Goal: Check status

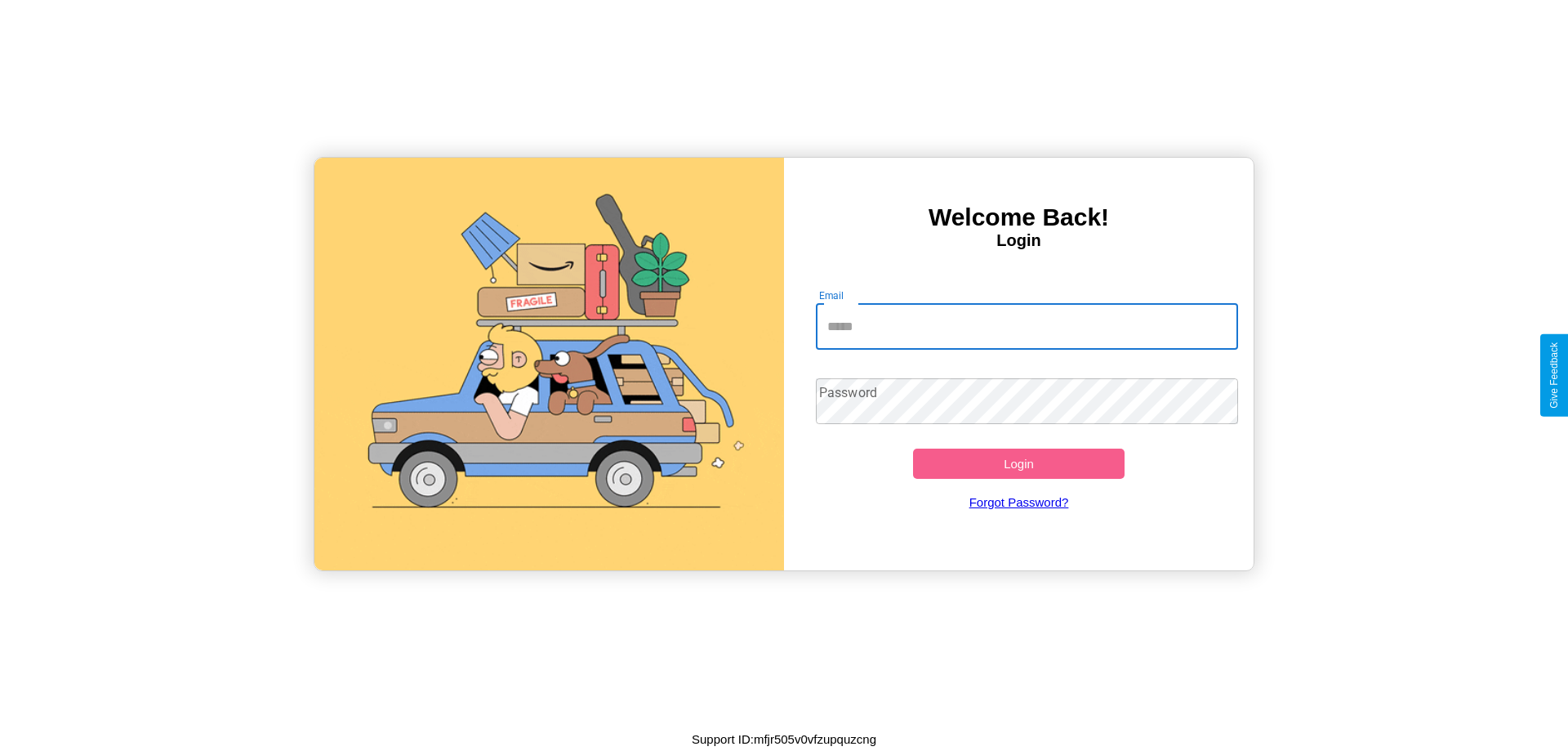
click at [1026, 326] on input "Email" at bounding box center [1027, 327] width 423 height 45
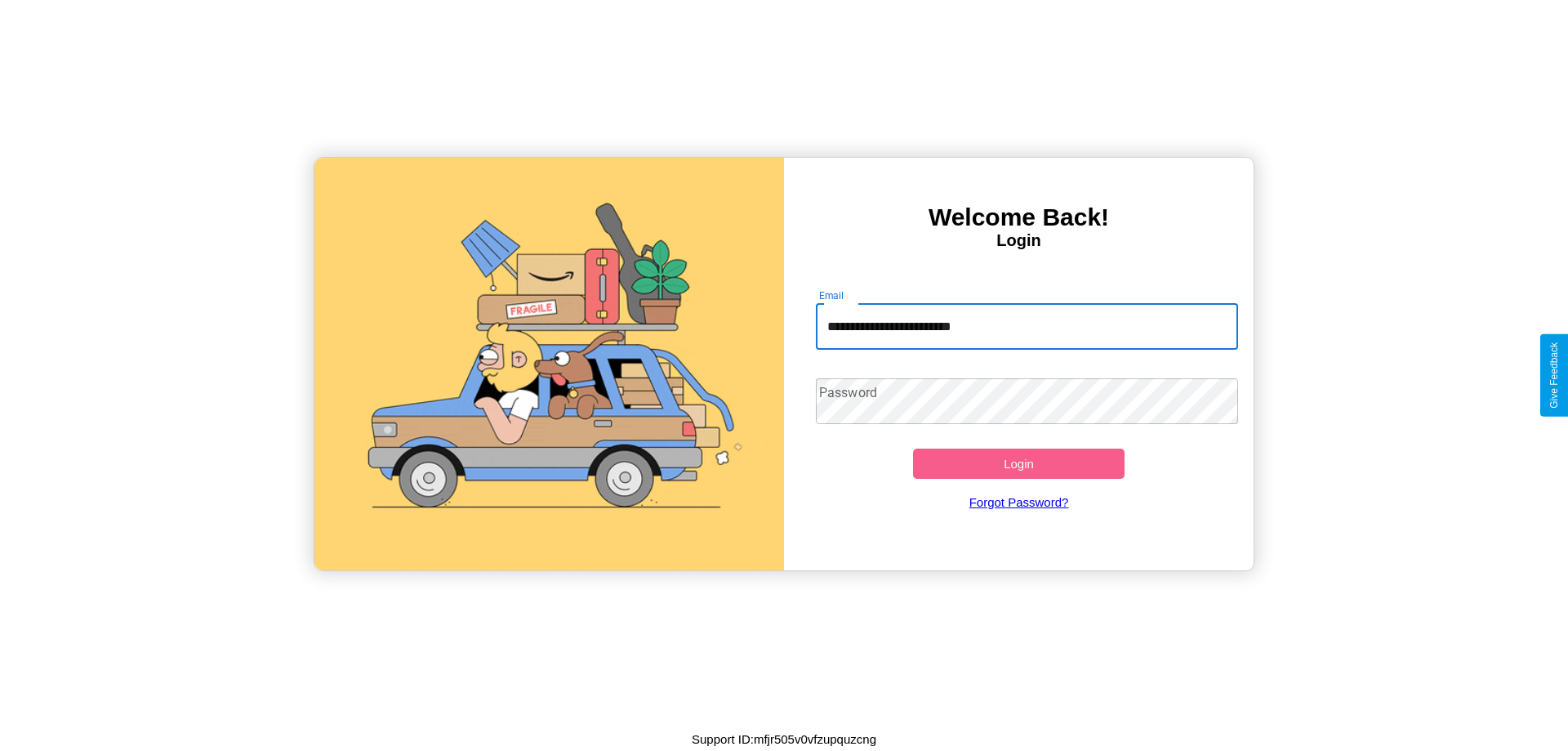
type input "**********"
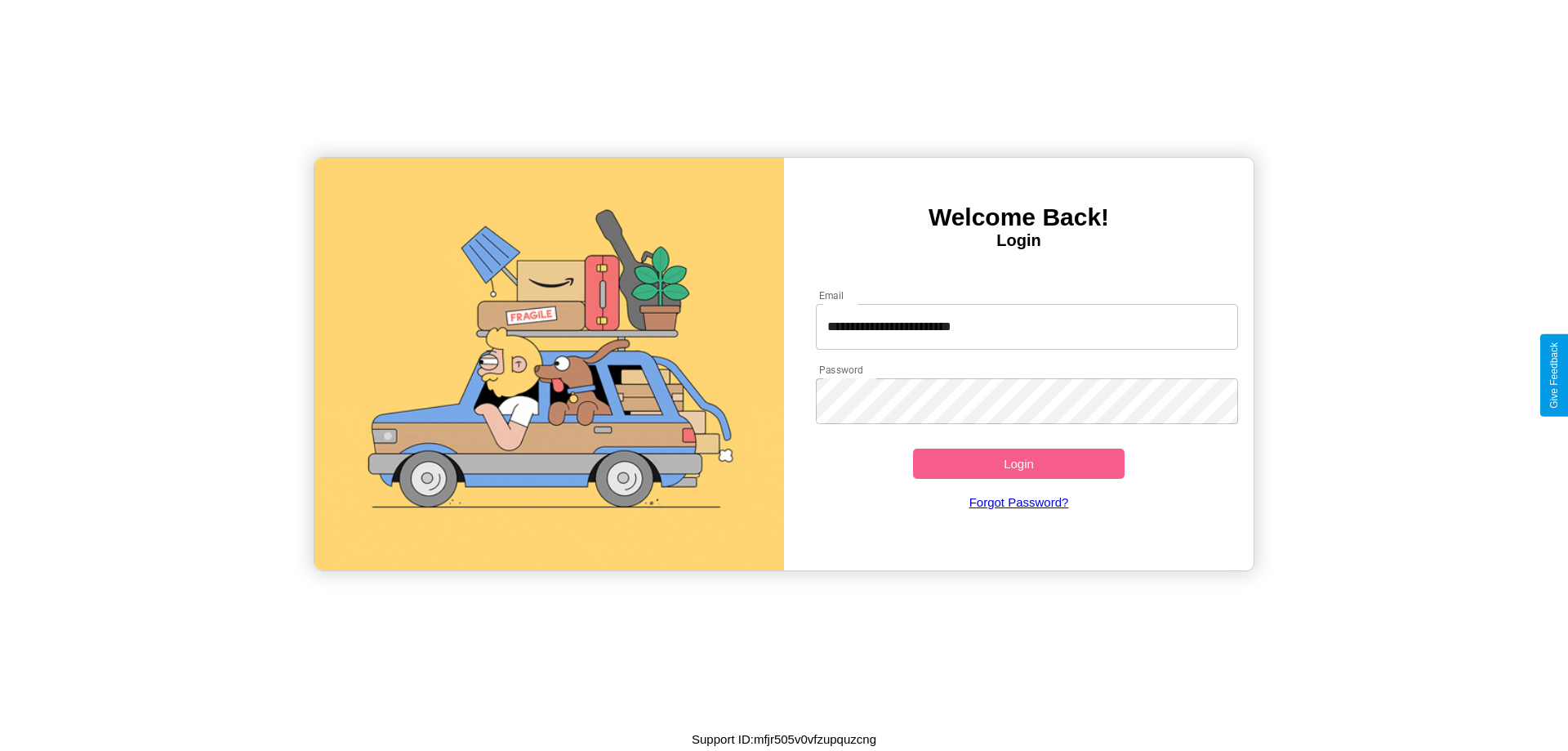
click at [1018, 463] on button "Login" at bounding box center [1018, 463] width 212 height 30
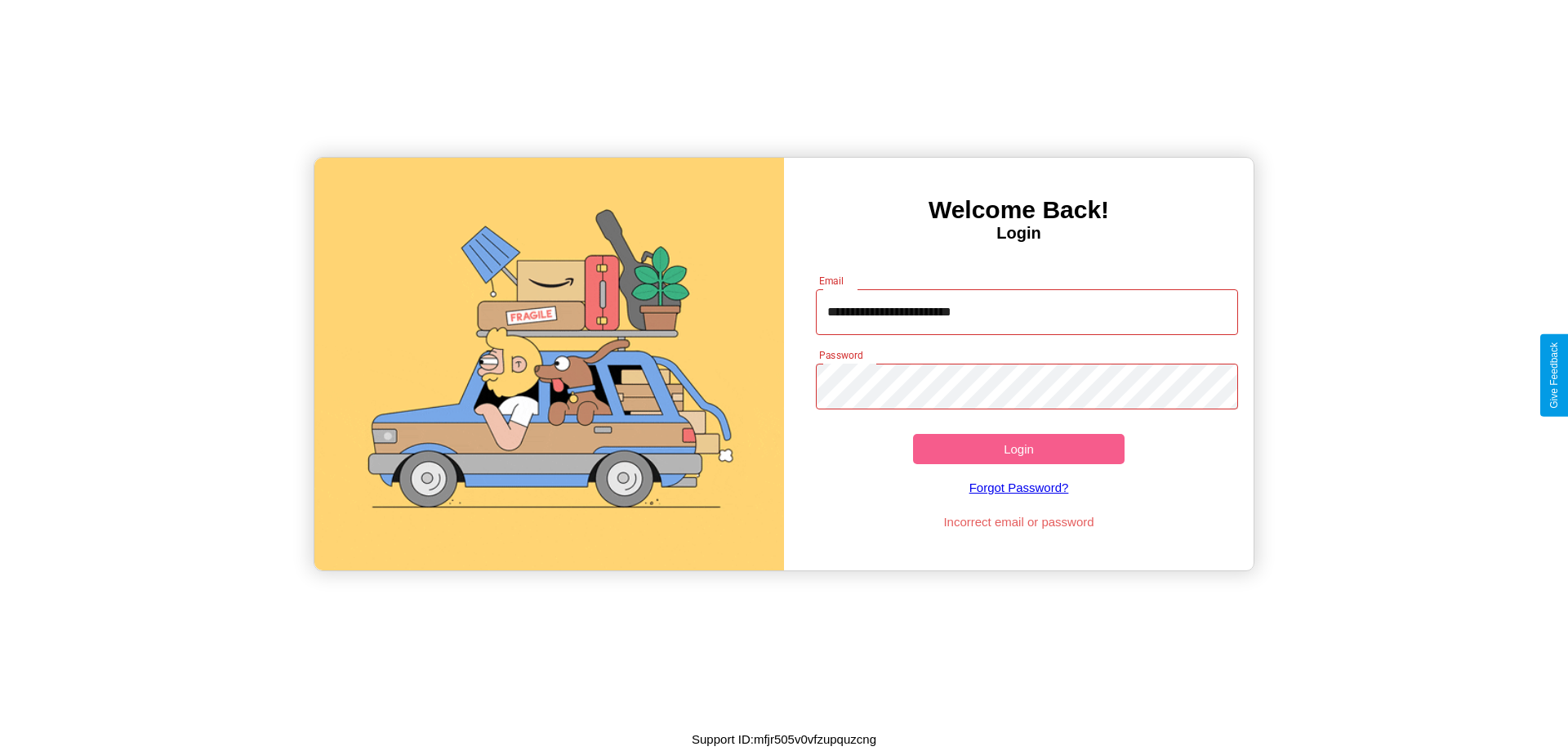
click at [1018, 448] on button "Login" at bounding box center [1018, 448] width 212 height 30
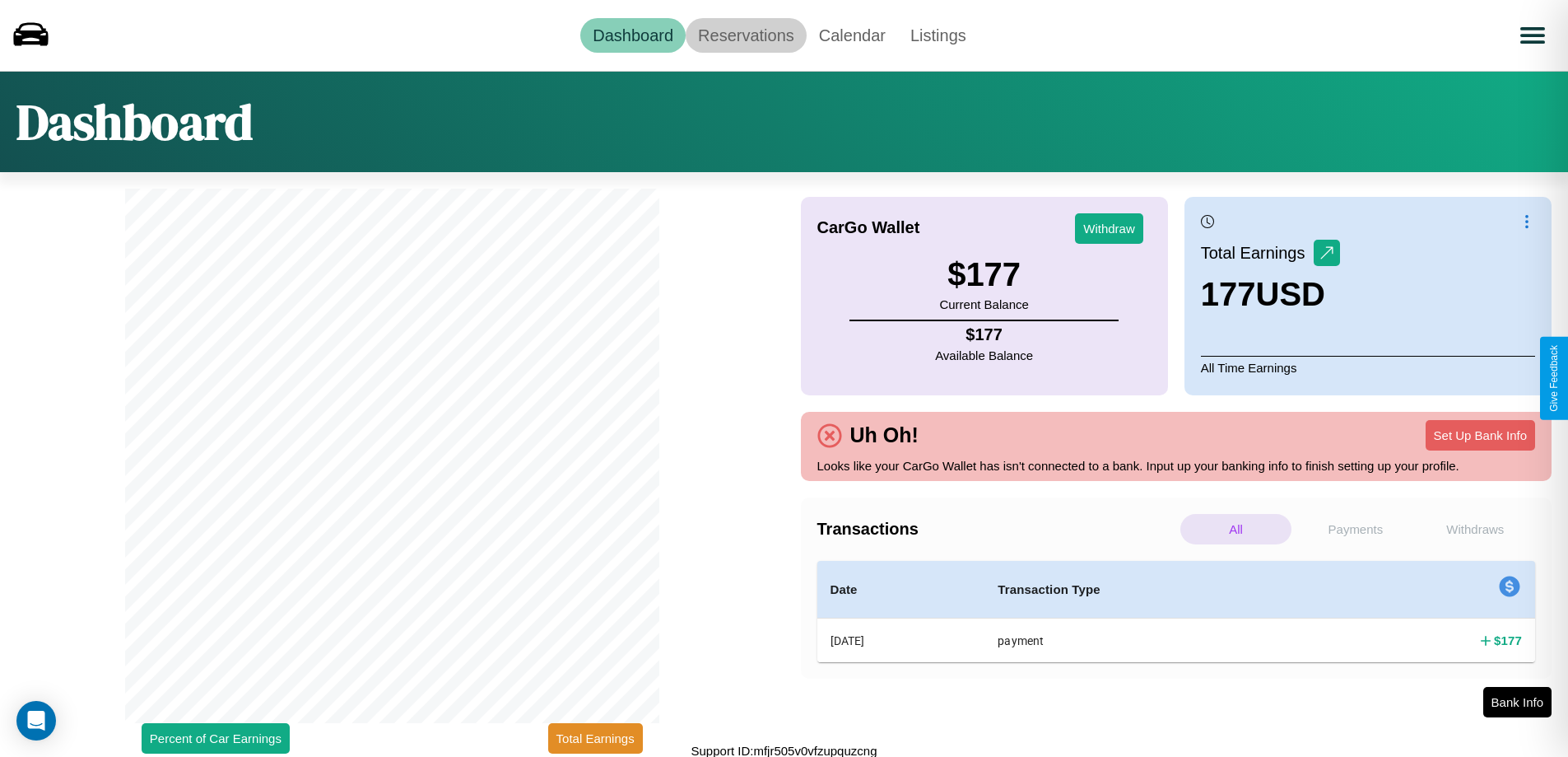
click at [746, 35] on link "Reservations" at bounding box center [746, 35] width 121 height 35
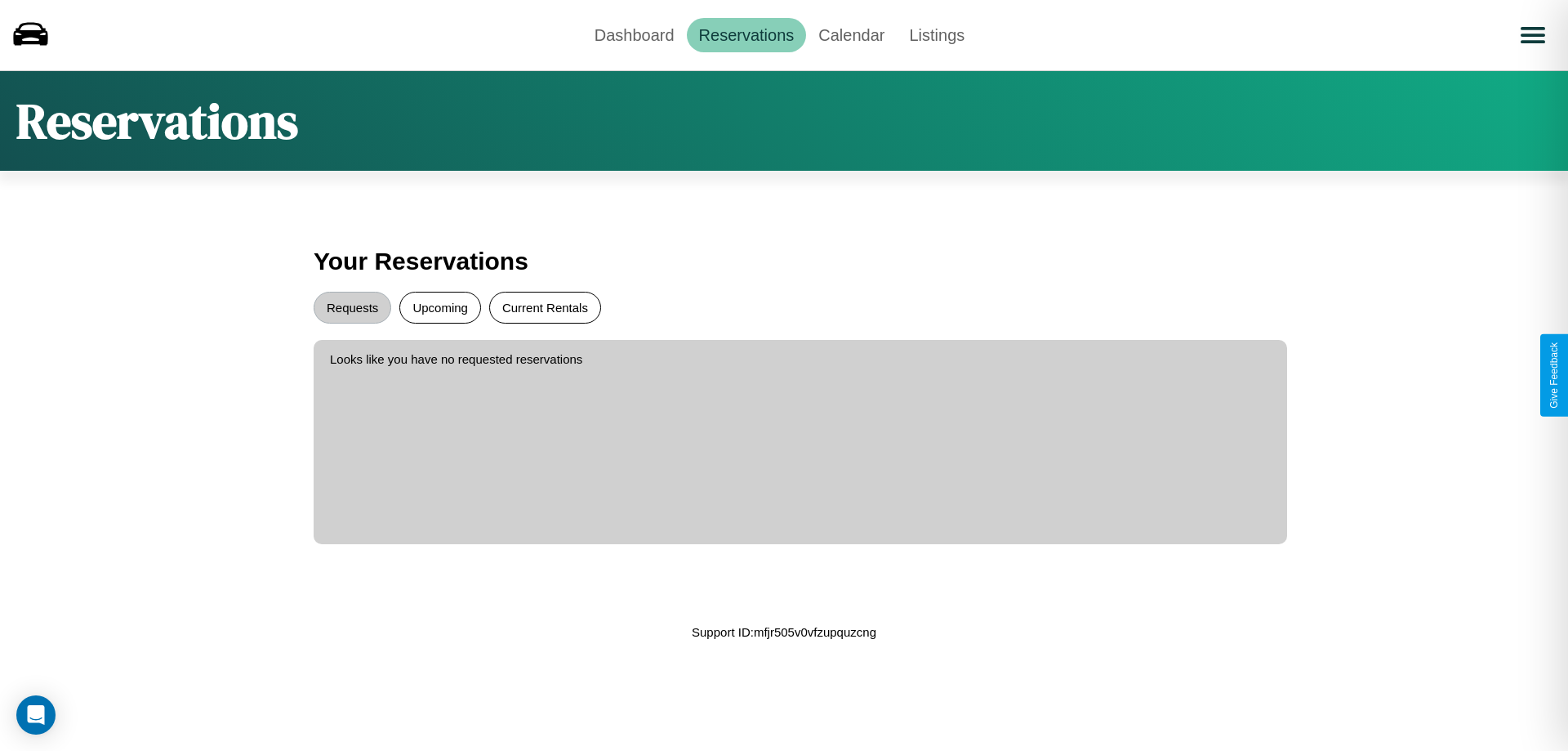
click at [545, 307] on button "Current Rentals" at bounding box center [545, 307] width 112 height 32
click at [352, 307] on button "Requests" at bounding box center [352, 307] width 78 height 32
